Goal: Entertainment & Leisure: Consume media (video, audio)

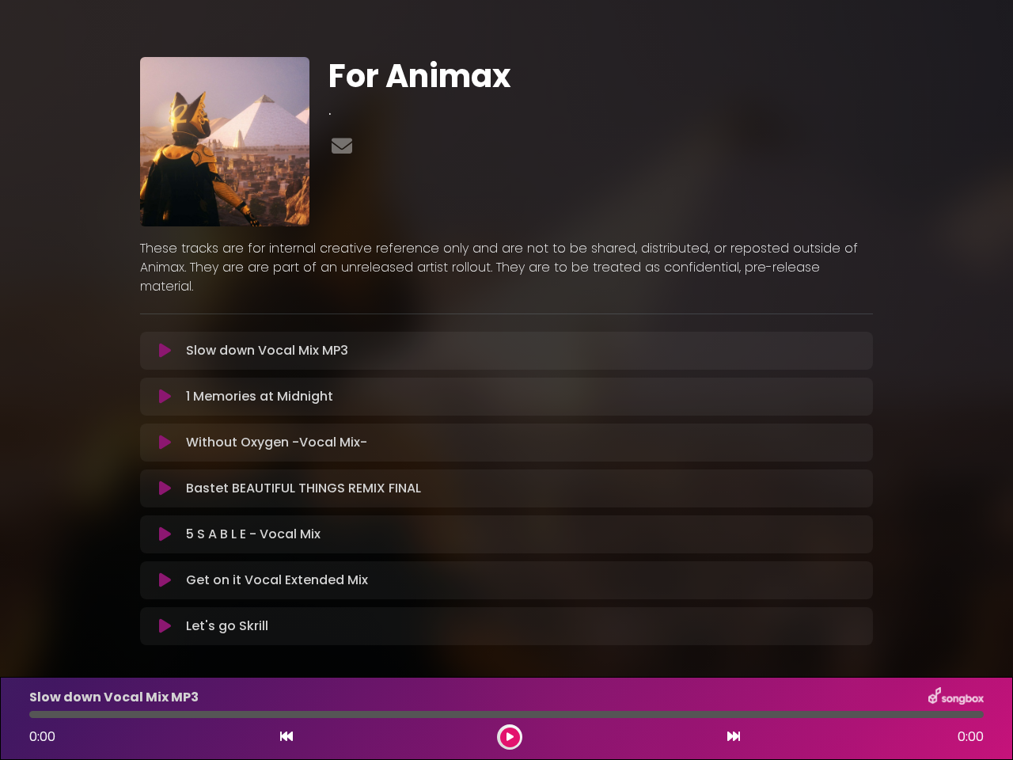
click at [165, 343] on icon at bounding box center [165, 351] width 12 height 16
click at [287, 737] on icon at bounding box center [286, 736] width 13 height 13
click at [510, 737] on icon at bounding box center [510, 737] width 10 height 11
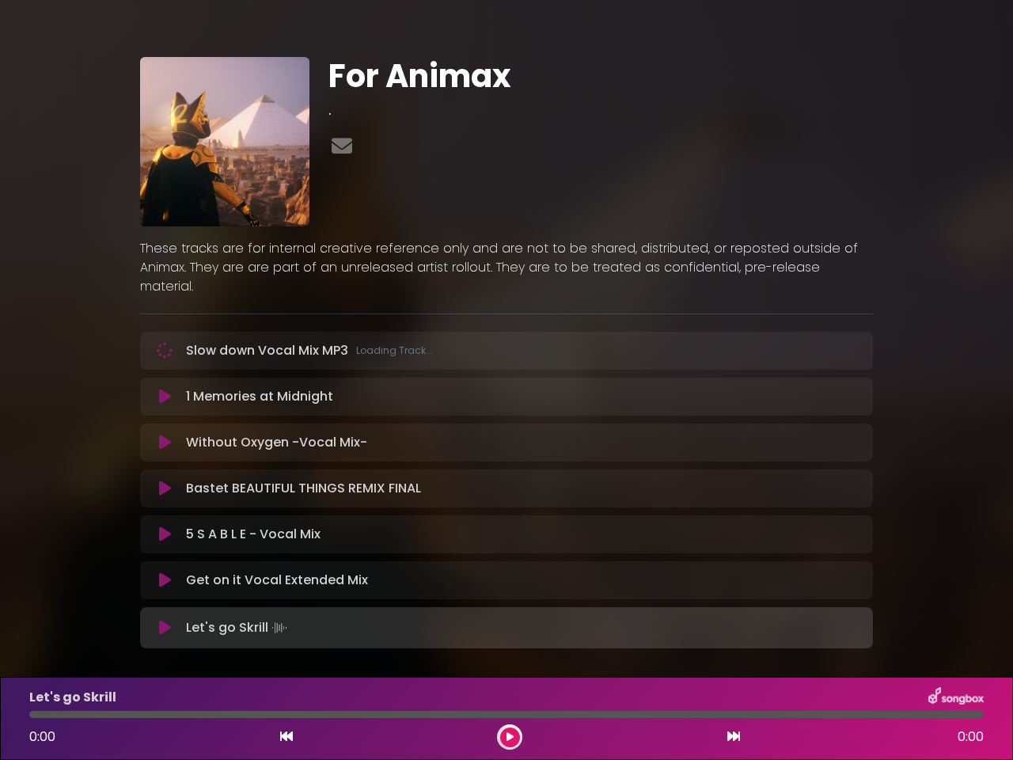
click at [734, 737] on icon at bounding box center [734, 736] width 13 height 13
